Goal: Navigation & Orientation: Find specific page/section

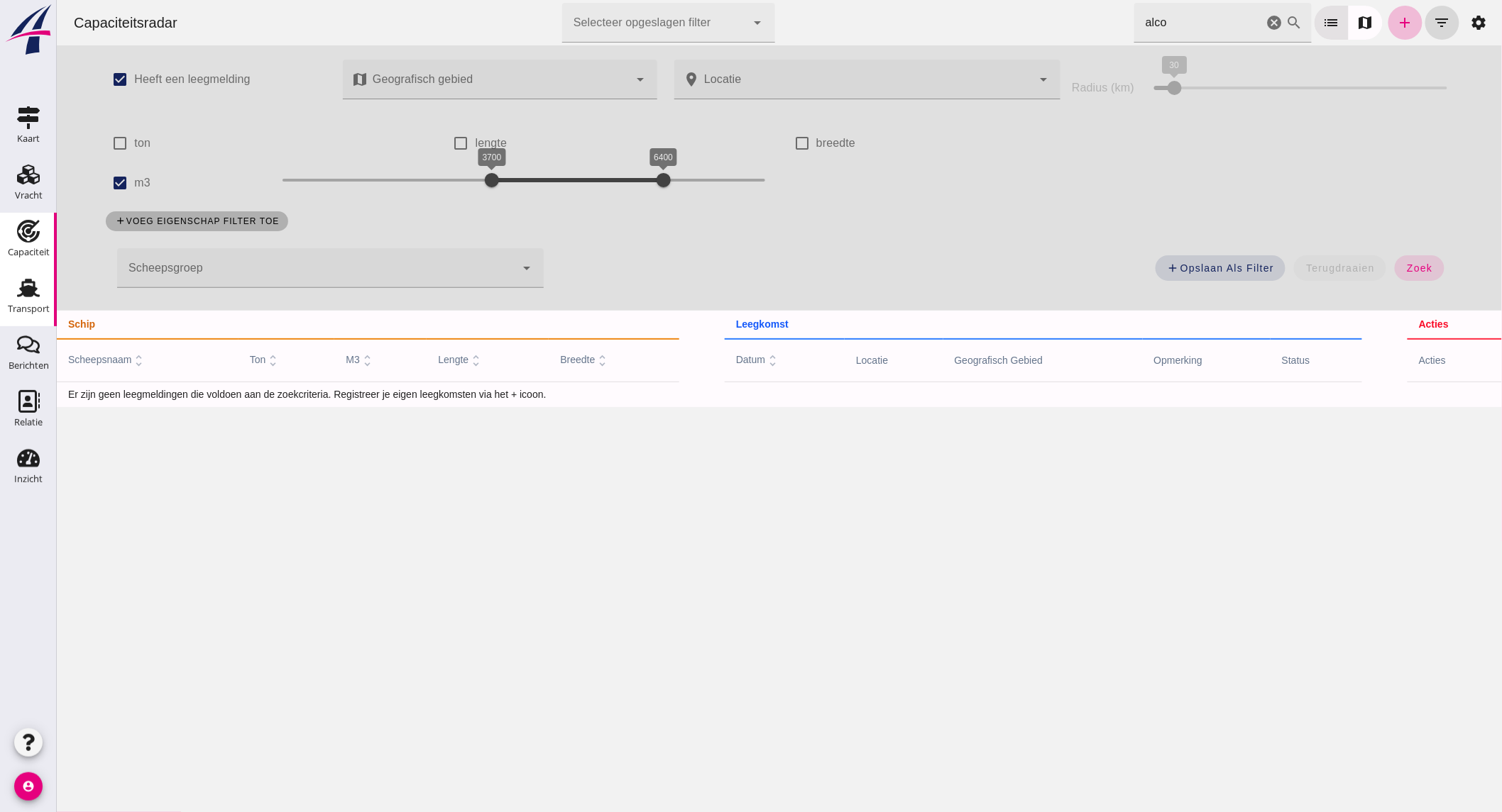
click at [44, 311] on div "Transport" at bounding box center [28, 309] width 42 height 9
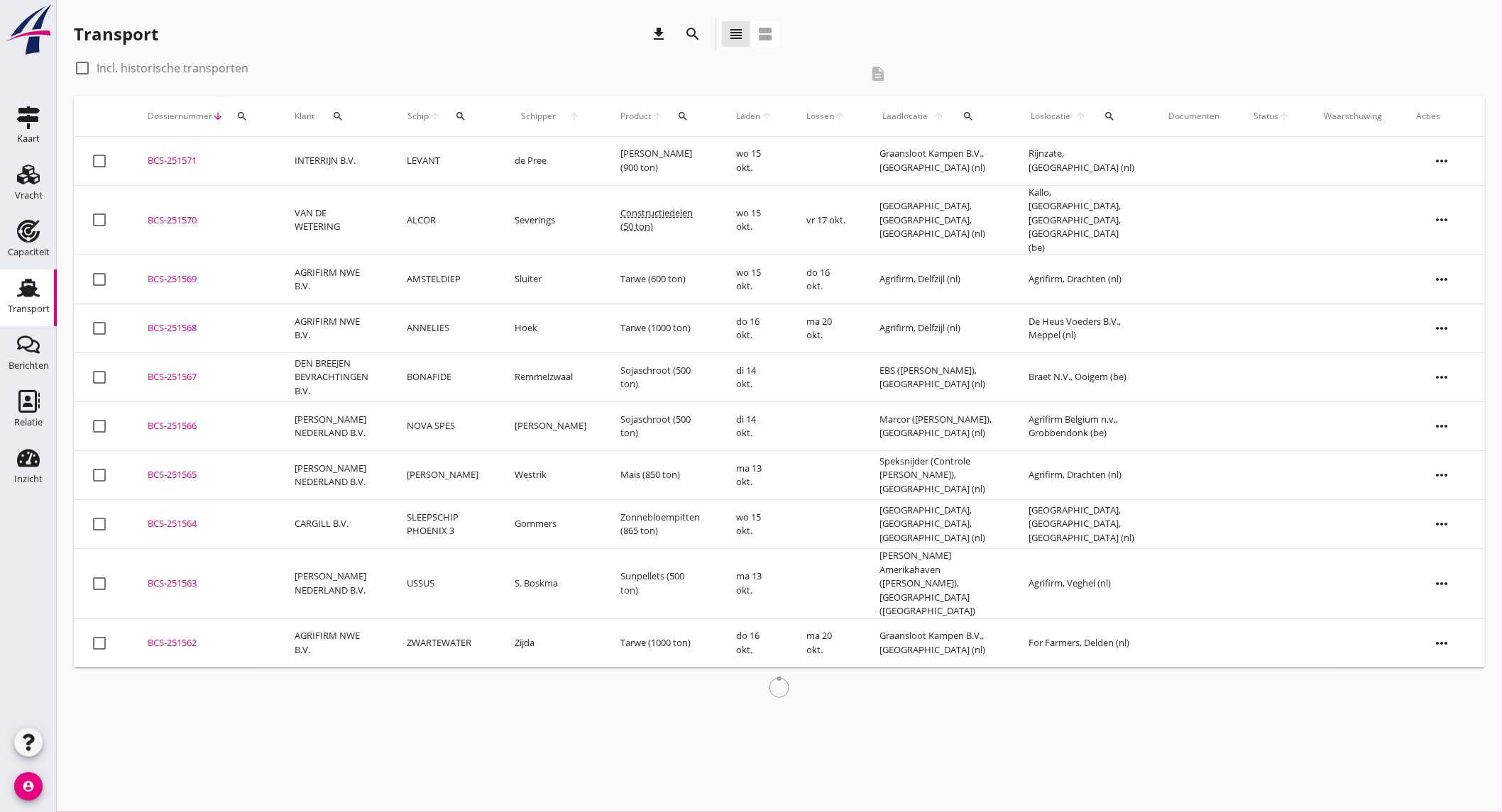
click at [381, 214] on td "VAN DE WETERING" at bounding box center [334, 220] width 113 height 70
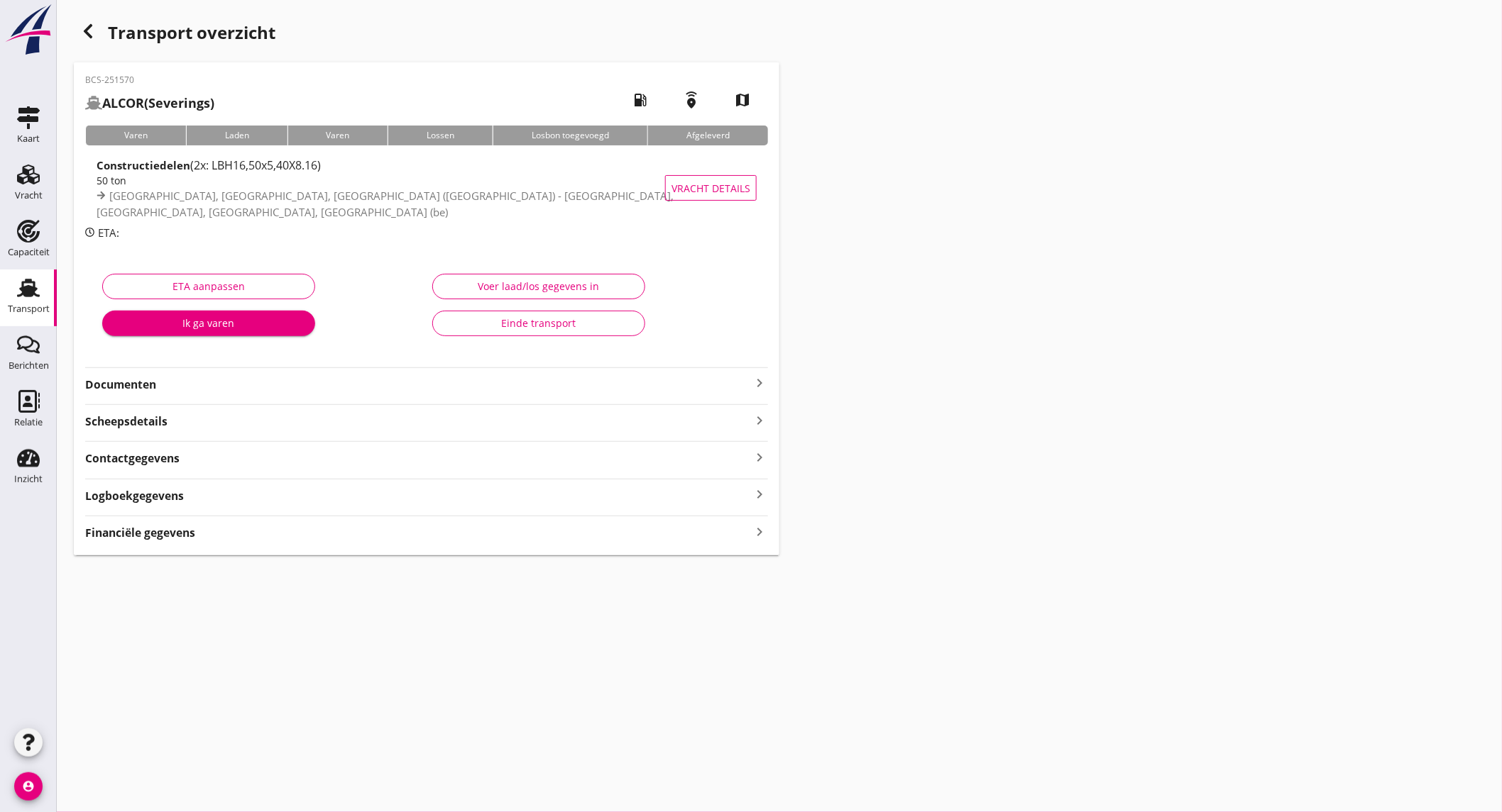
click at [255, 532] on div "Financiële gegevens keyboard_arrow_right" at bounding box center [427, 532] width 683 height 19
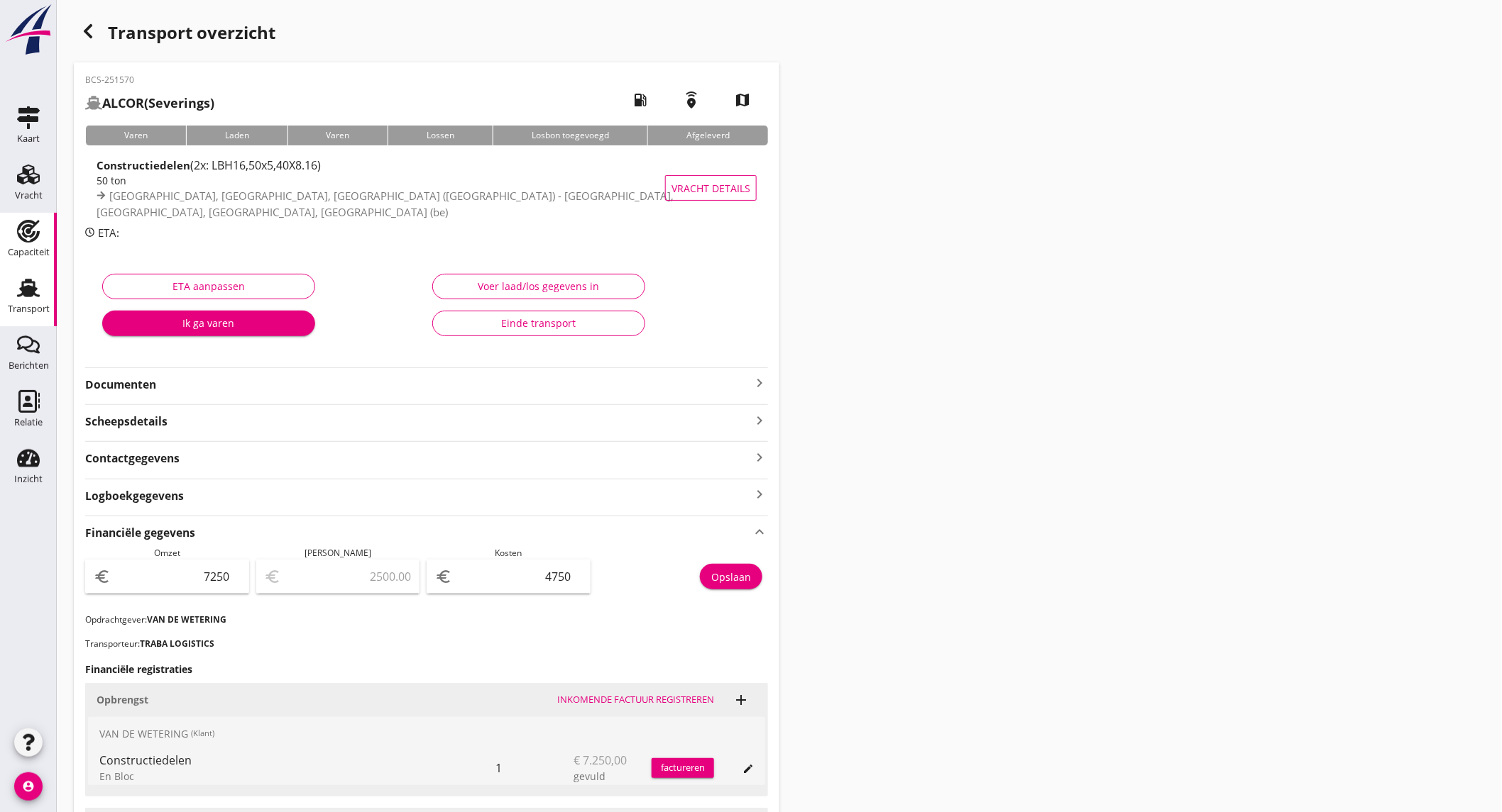
click at [31, 251] on div "Capaciteit" at bounding box center [28, 252] width 42 height 9
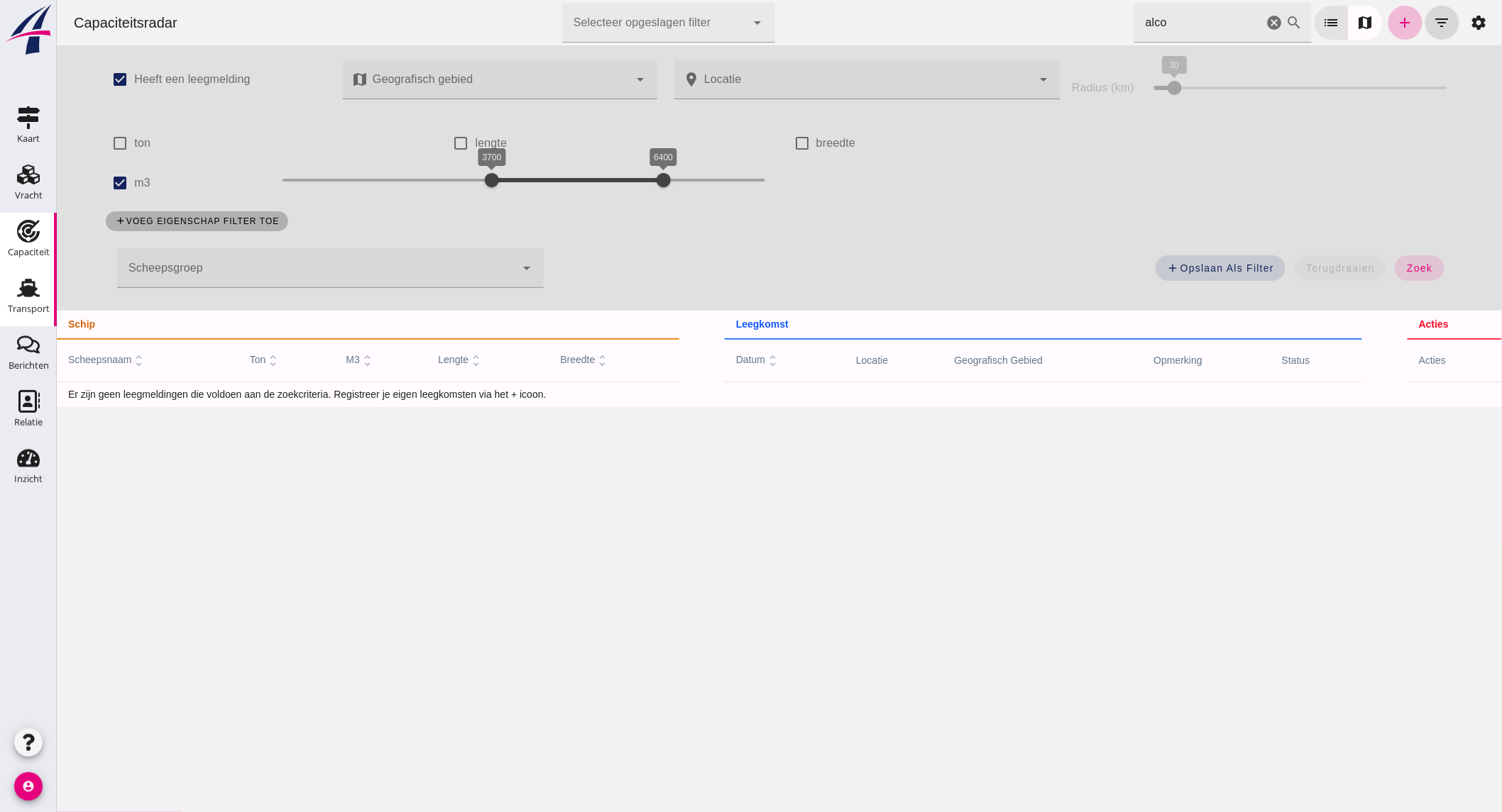
click at [44, 307] on div "Transport" at bounding box center [28, 309] width 42 height 9
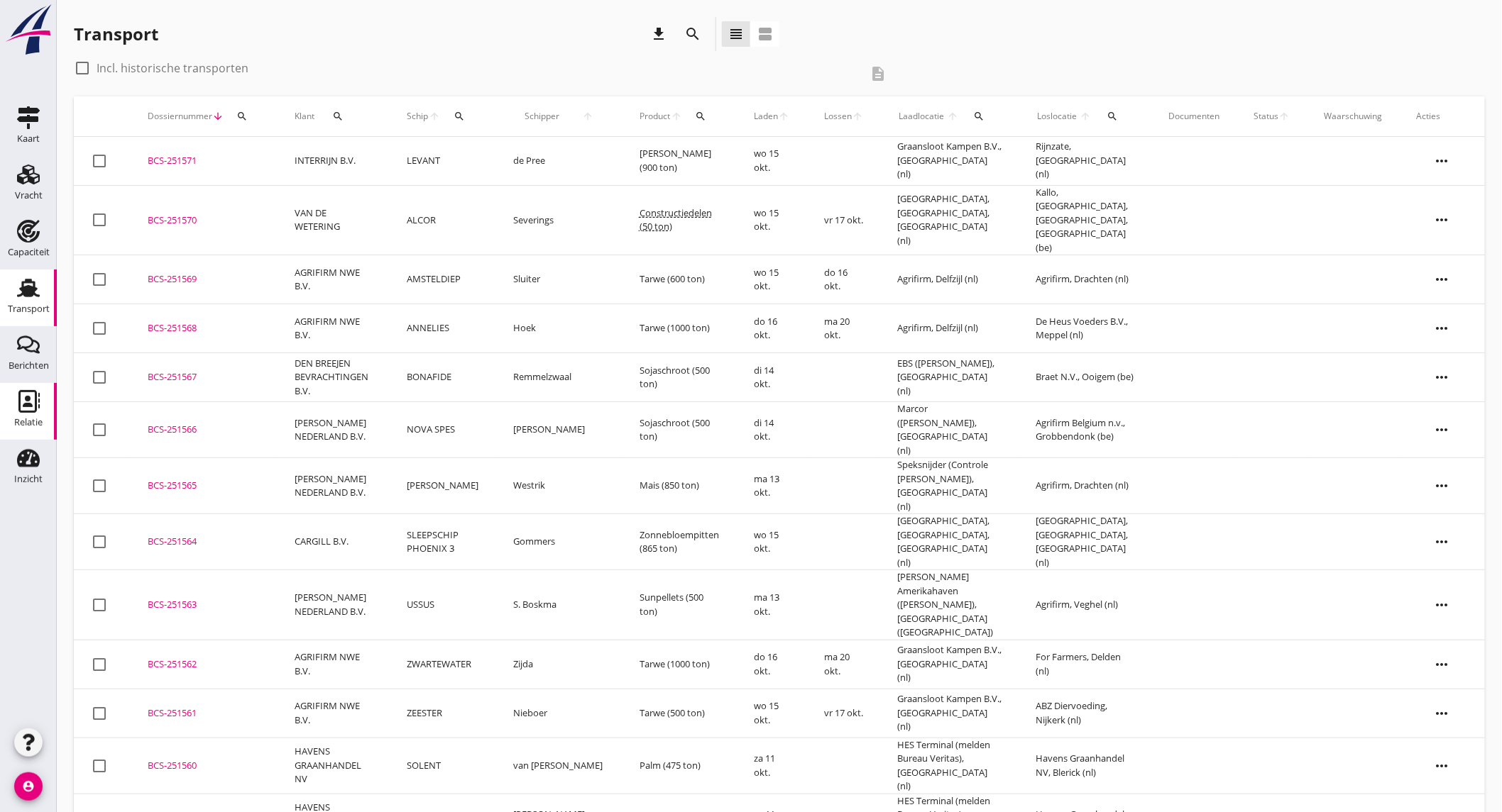
click at [13, 401] on div "Relatie" at bounding box center [28, 401] width 34 height 23
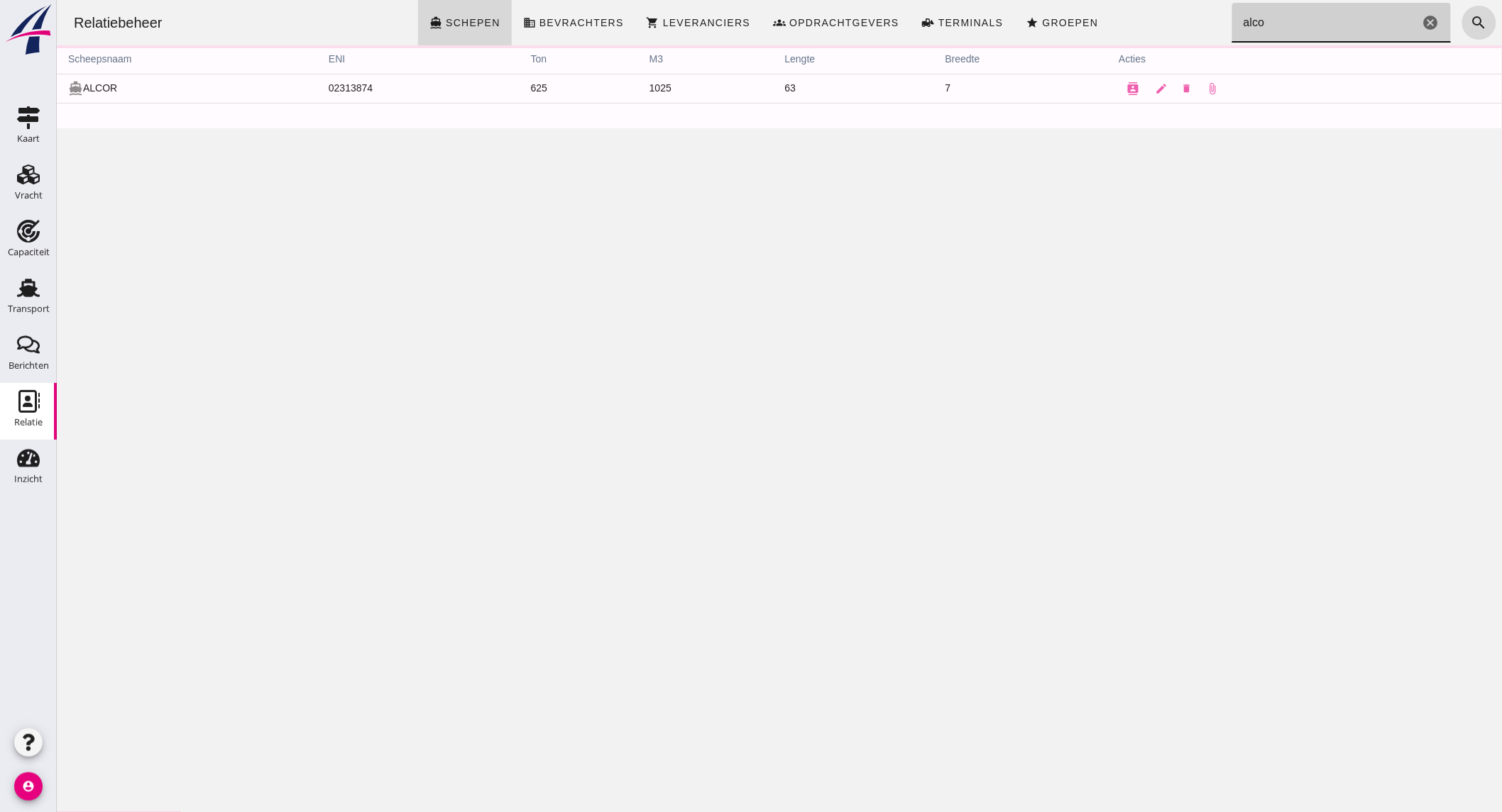
click at [1270, 24] on input "alco" at bounding box center [1325, 23] width 187 height 40
type input "s"
type input "antio"
click at [41, 236] on div "Capaciteit" at bounding box center [28, 232] width 34 height 23
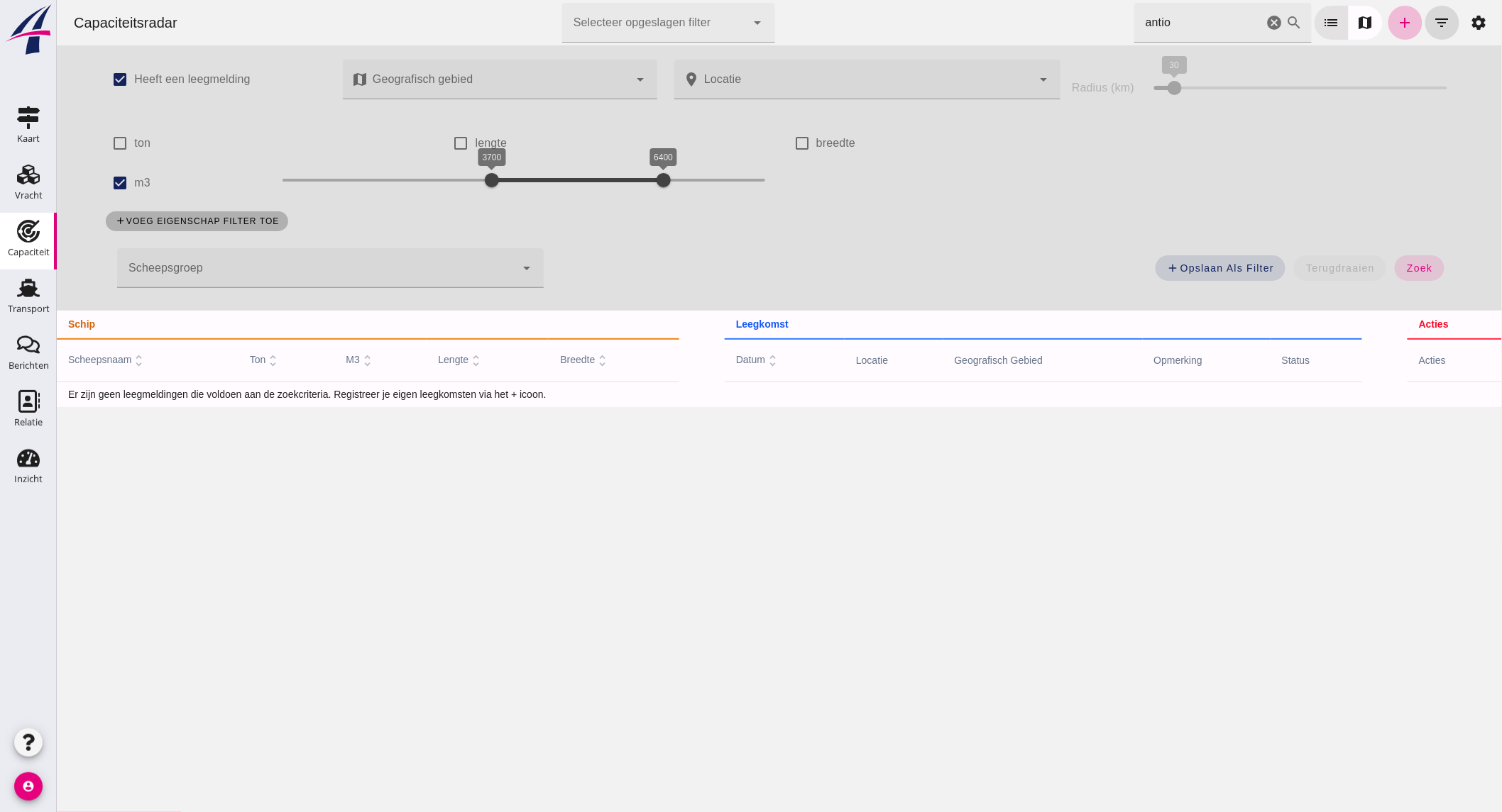
drag, startPoint x: 30, startPoint y: 284, endPoint x: 41, endPoint y: 223, distance: 62.0
click at [30, 284] on icon "Transport" at bounding box center [28, 288] width 23 height 23
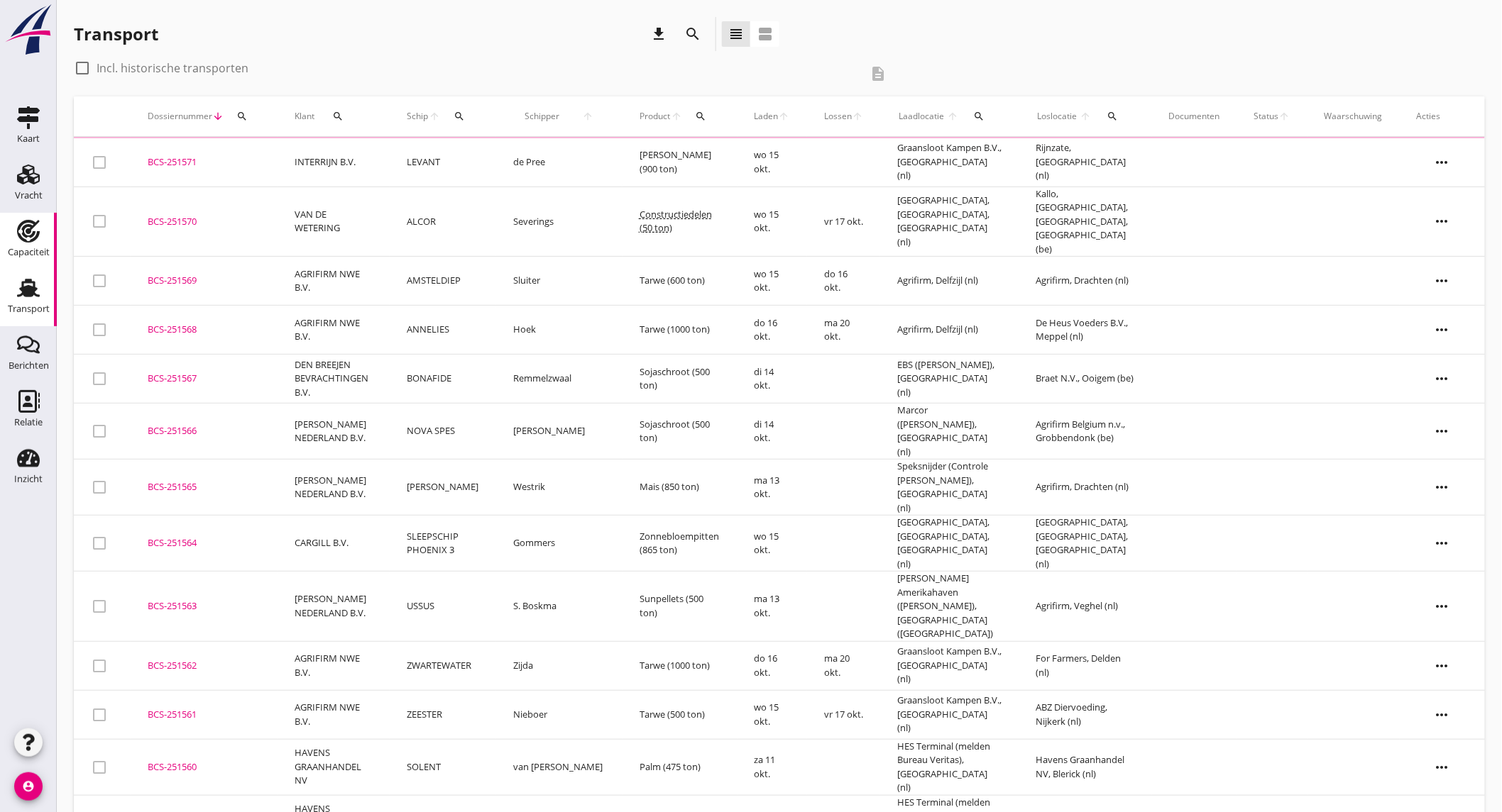
click at [36, 216] on link "Capaciteit Capaciteit" at bounding box center [28, 241] width 57 height 57
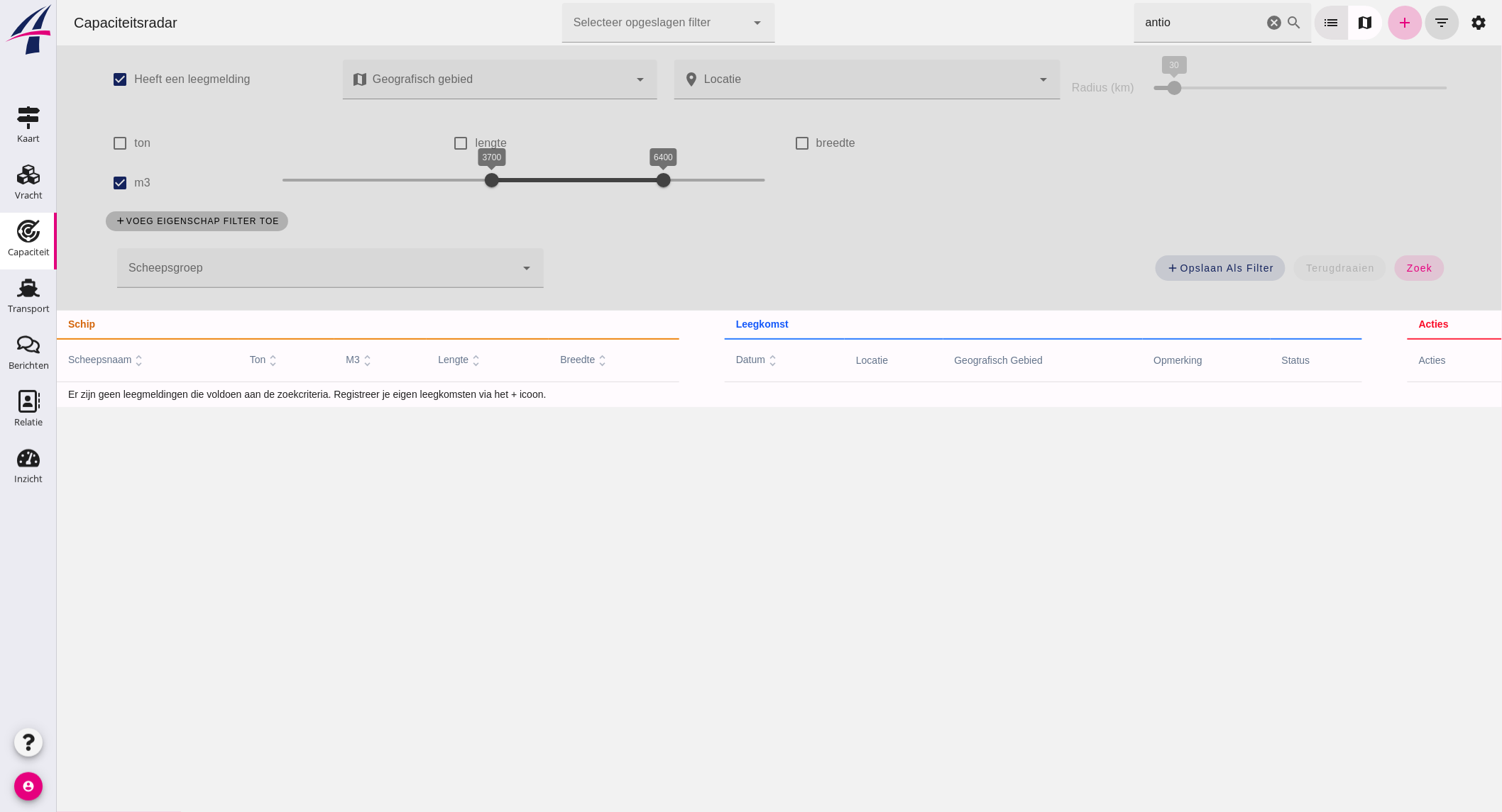
click at [133, 181] on label "m3" at bounding box center [141, 183] width 16 height 40
click at [130, 181] on input "m3" at bounding box center [119, 183] width 28 height 28
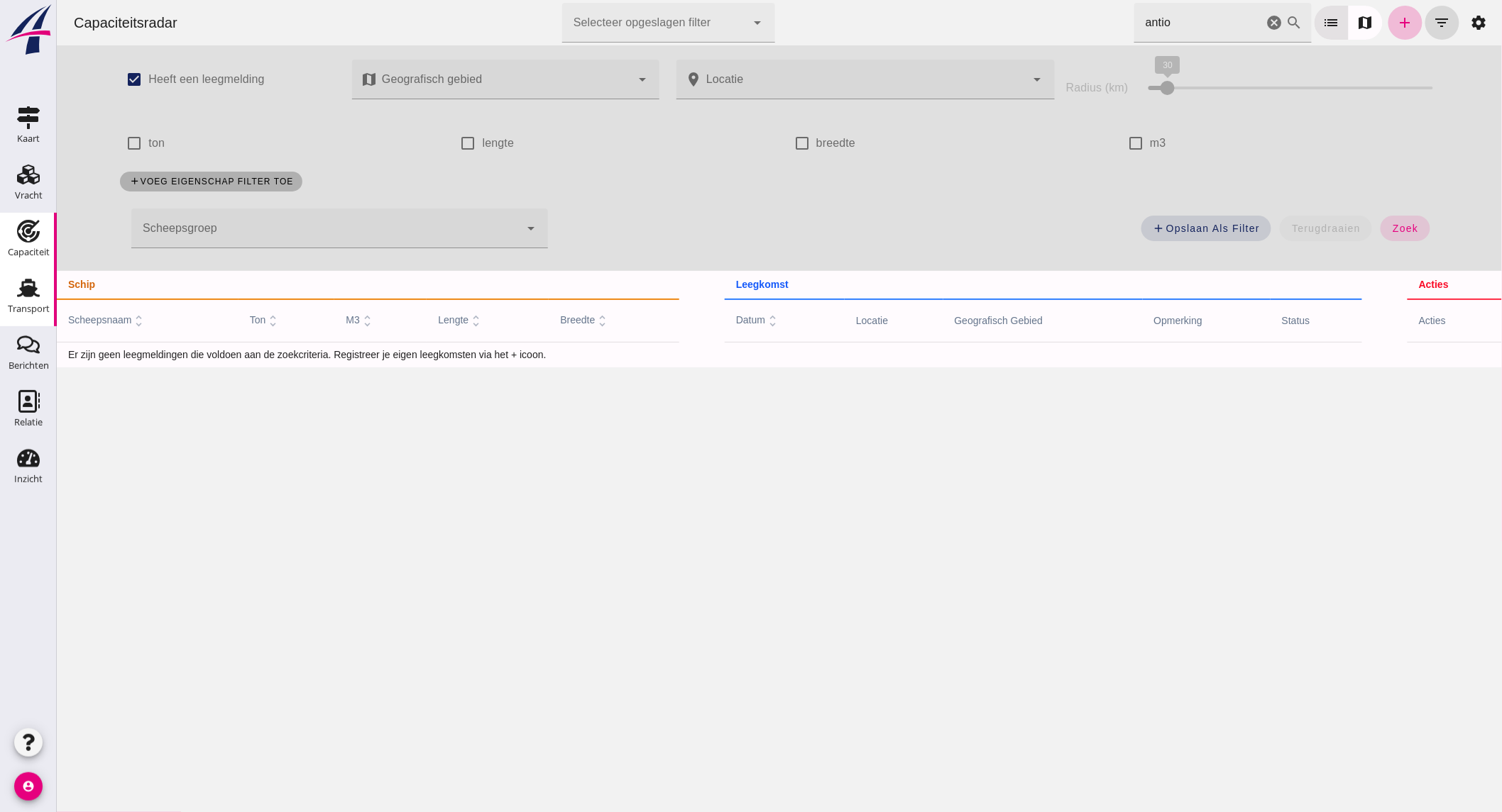
click at [27, 284] on icon "Transport" at bounding box center [28, 288] width 23 height 23
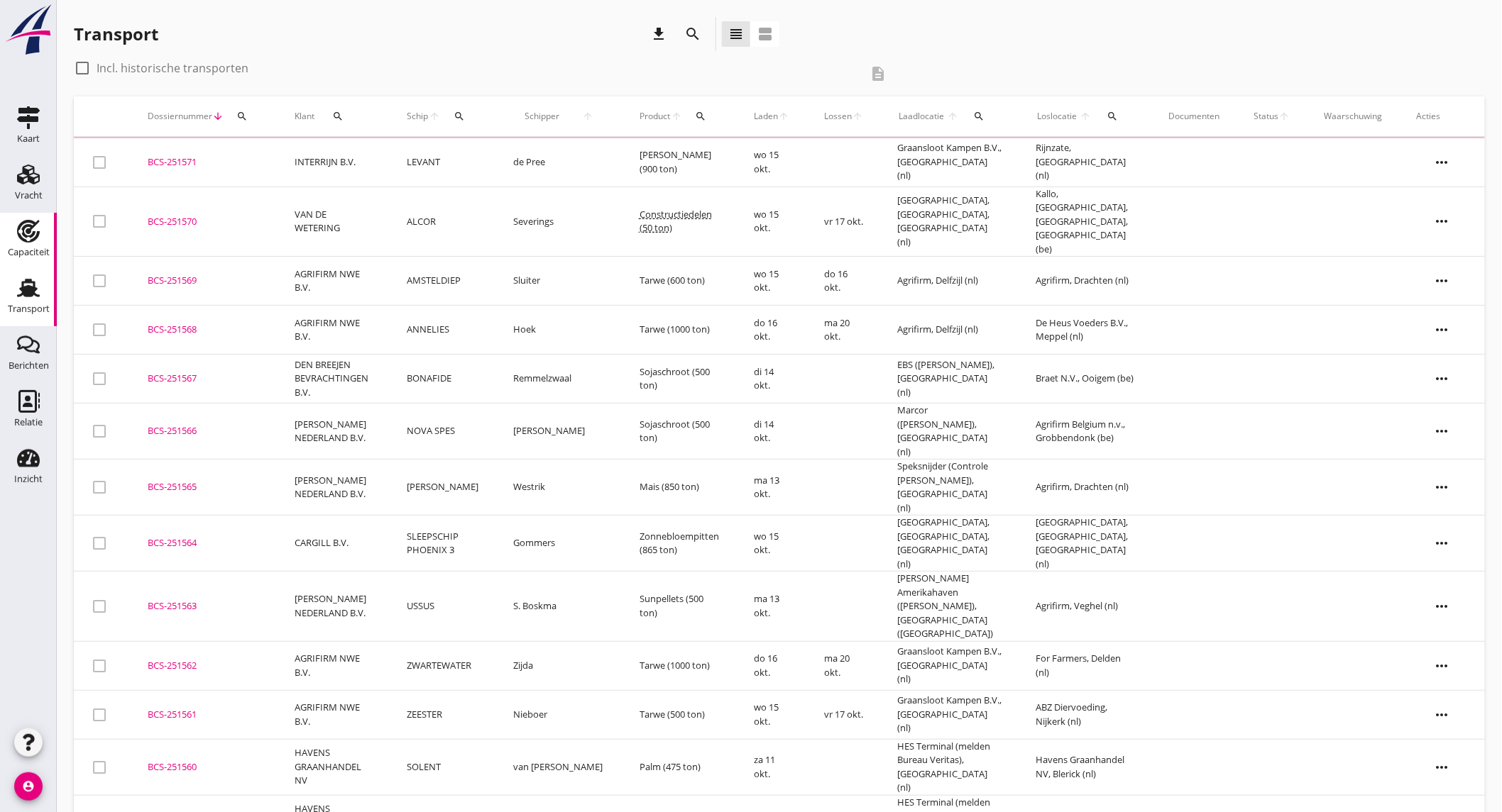
click at [21, 244] on div "Capaciteit" at bounding box center [28, 253] width 42 height 20
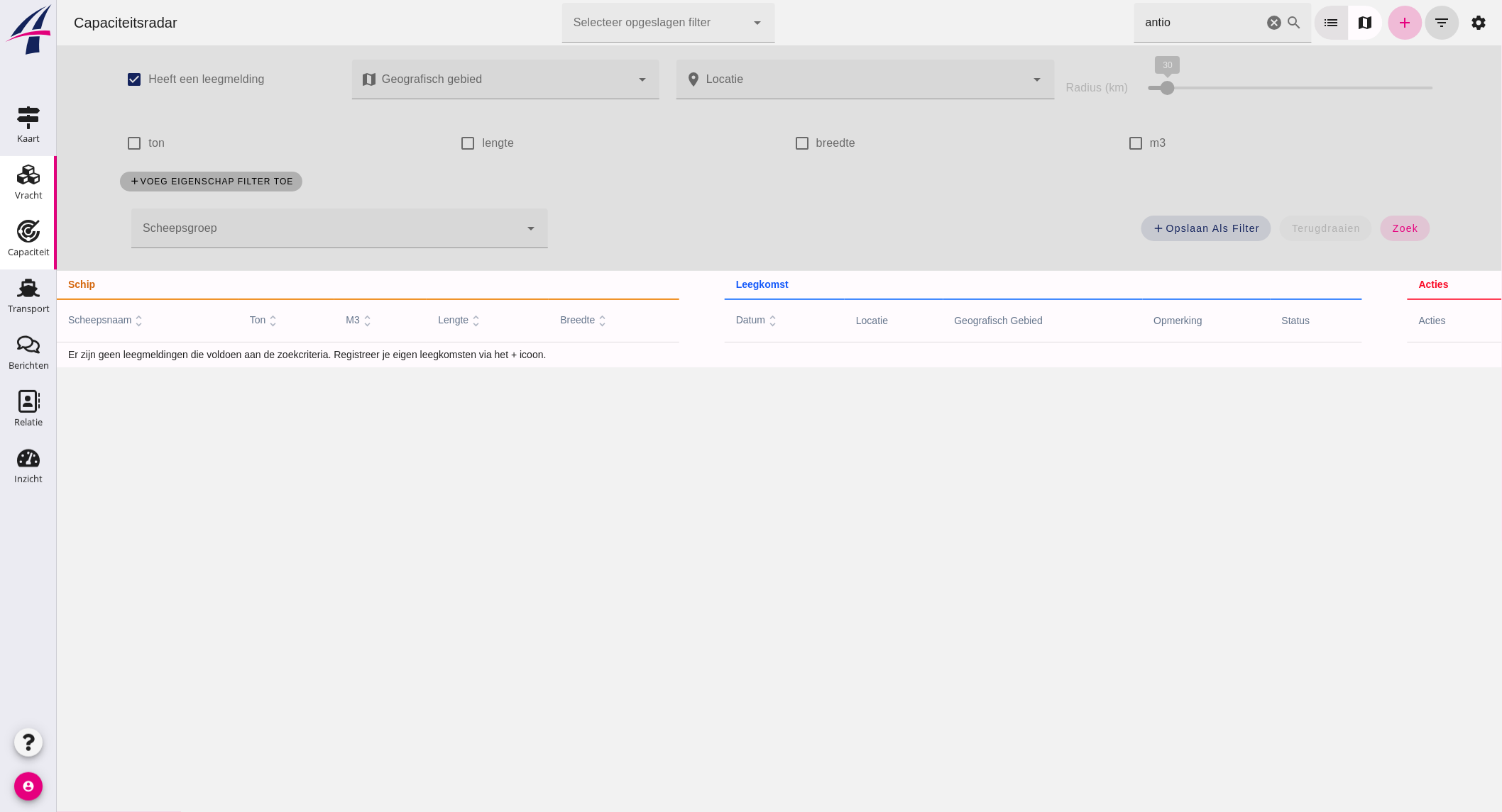
checkbox input "true"
